Goal: Information Seeking & Learning: Learn about a topic

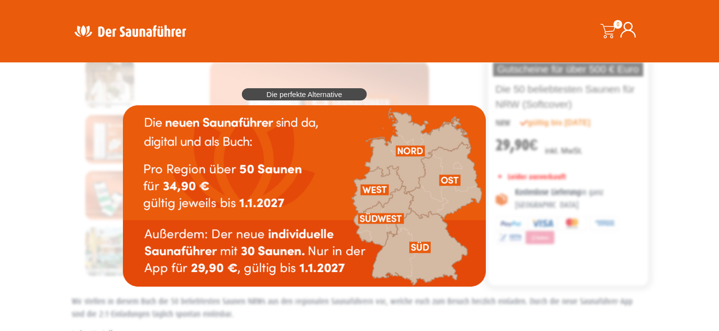
scroll to position [49, 0]
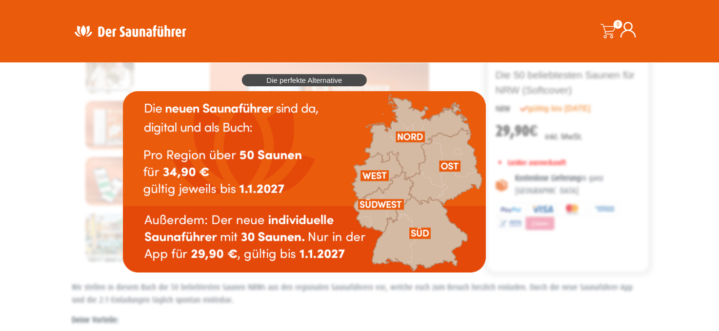
click at [491, 246] on div "Die perfekte Alternative" at bounding box center [304, 173] width 373 height 208
click at [491, 250] on div "Die perfekte Alternative" at bounding box center [304, 173] width 373 height 208
click at [277, 82] on span "Die perfekte Alternative" at bounding box center [304, 80] width 76 height 7
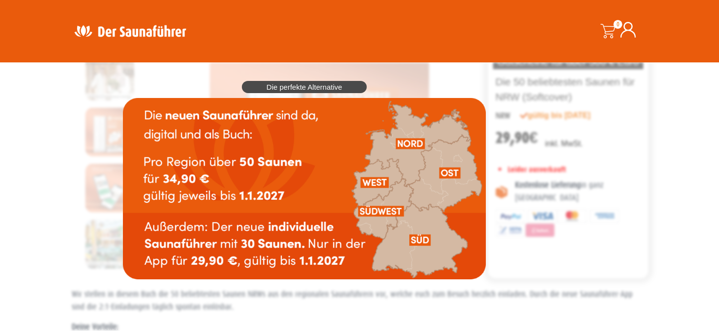
scroll to position [98, 0]
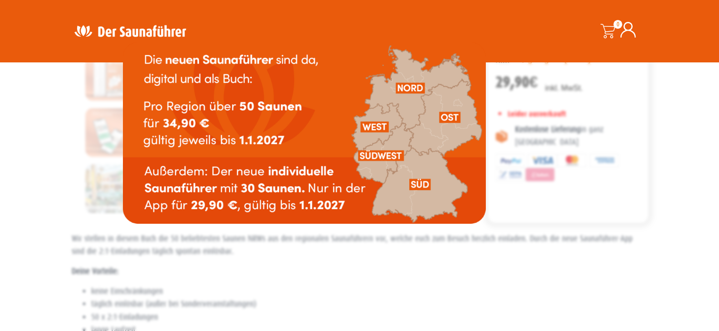
drag, startPoint x: 454, startPoint y: 281, endPoint x: 465, endPoint y: 260, distance: 23.6
click at [454, 229] on div "Die perfekte Alternative" at bounding box center [304, 124] width 373 height 208
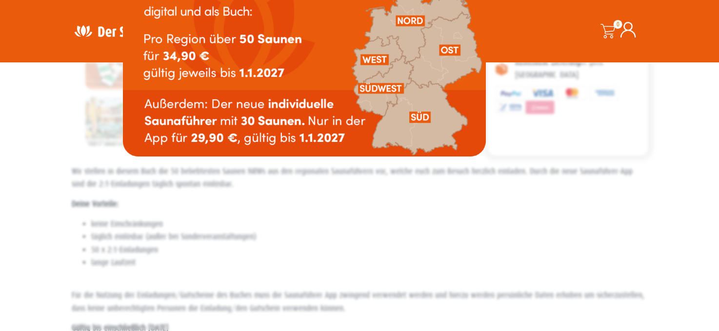
scroll to position [0, 0]
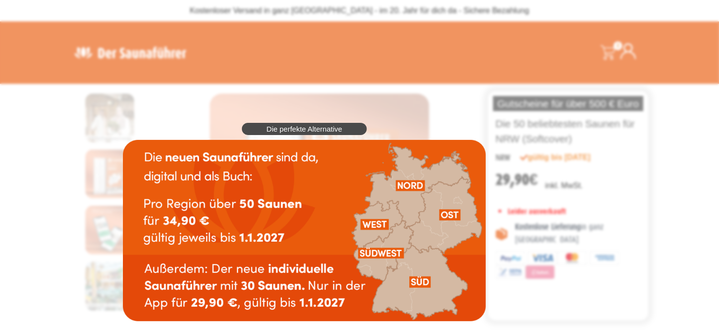
click at [374, 216] on img at bounding box center [304, 231] width 363 height 182
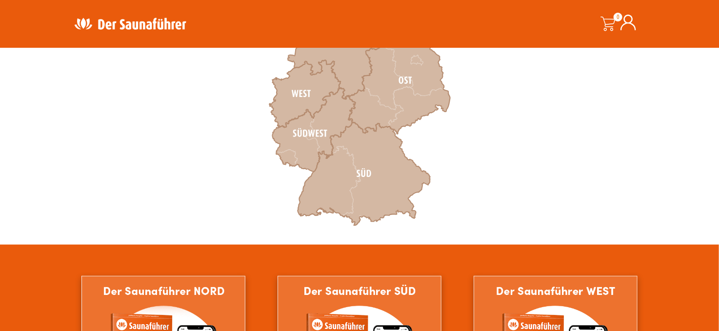
scroll to position [390, 0]
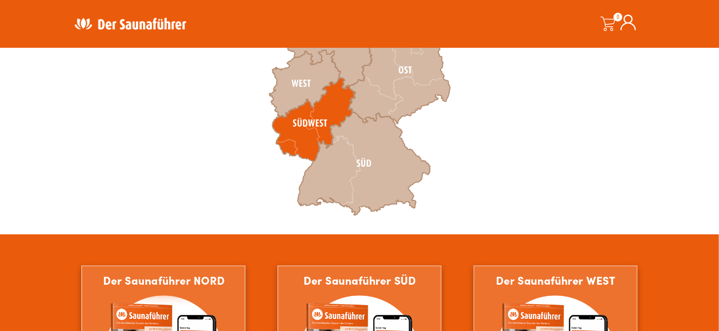
click at [298, 128] on icon at bounding box center [314, 120] width 83 height 84
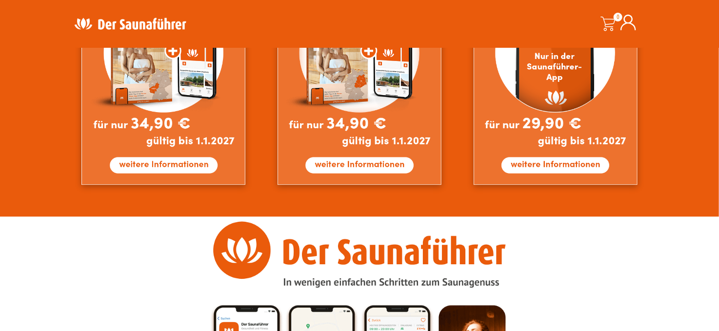
scroll to position [879, 0]
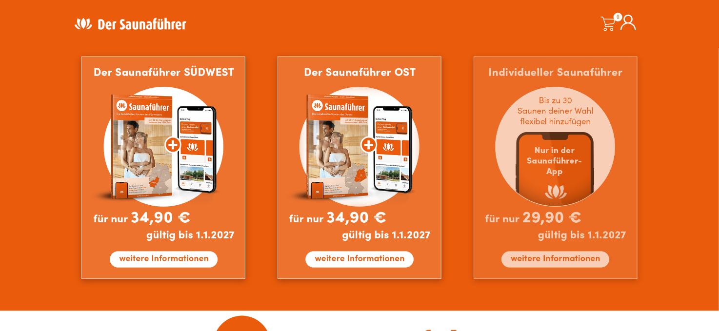
click at [572, 114] on img at bounding box center [556, 167] width 164 height 223
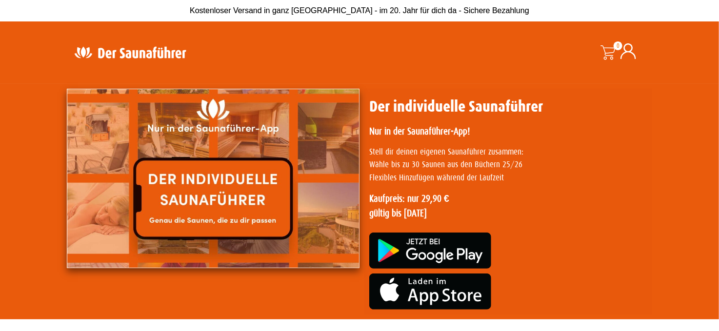
click at [178, 186] on img at bounding box center [213, 179] width 293 height 180
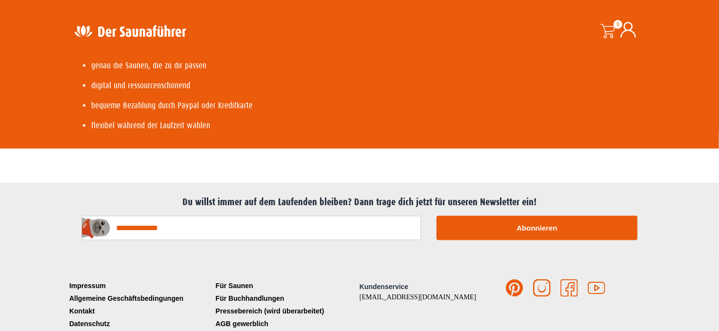
scroll to position [530, 0]
